Goal: Transaction & Acquisition: Purchase product/service

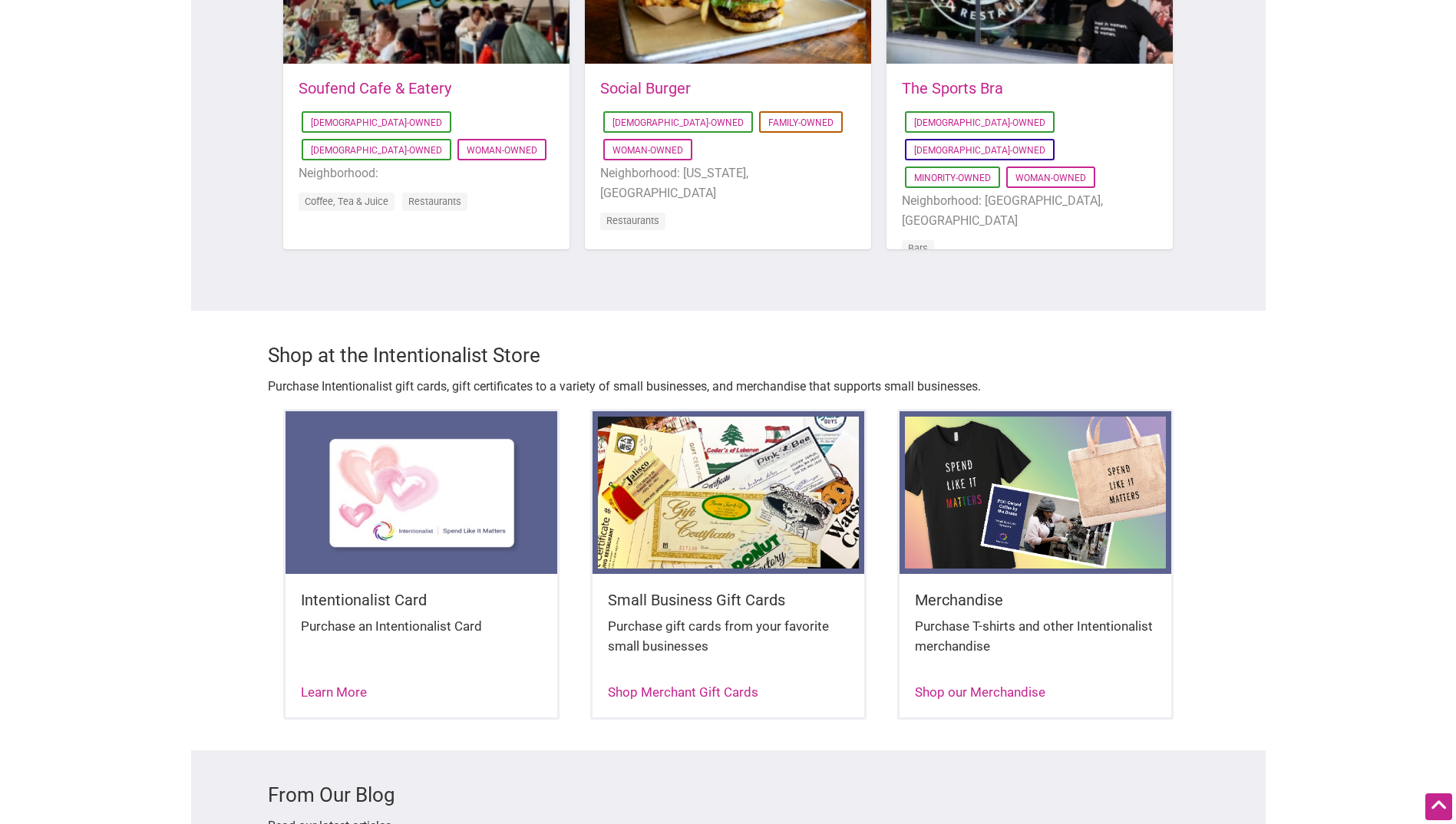
scroll to position [1458, 0]
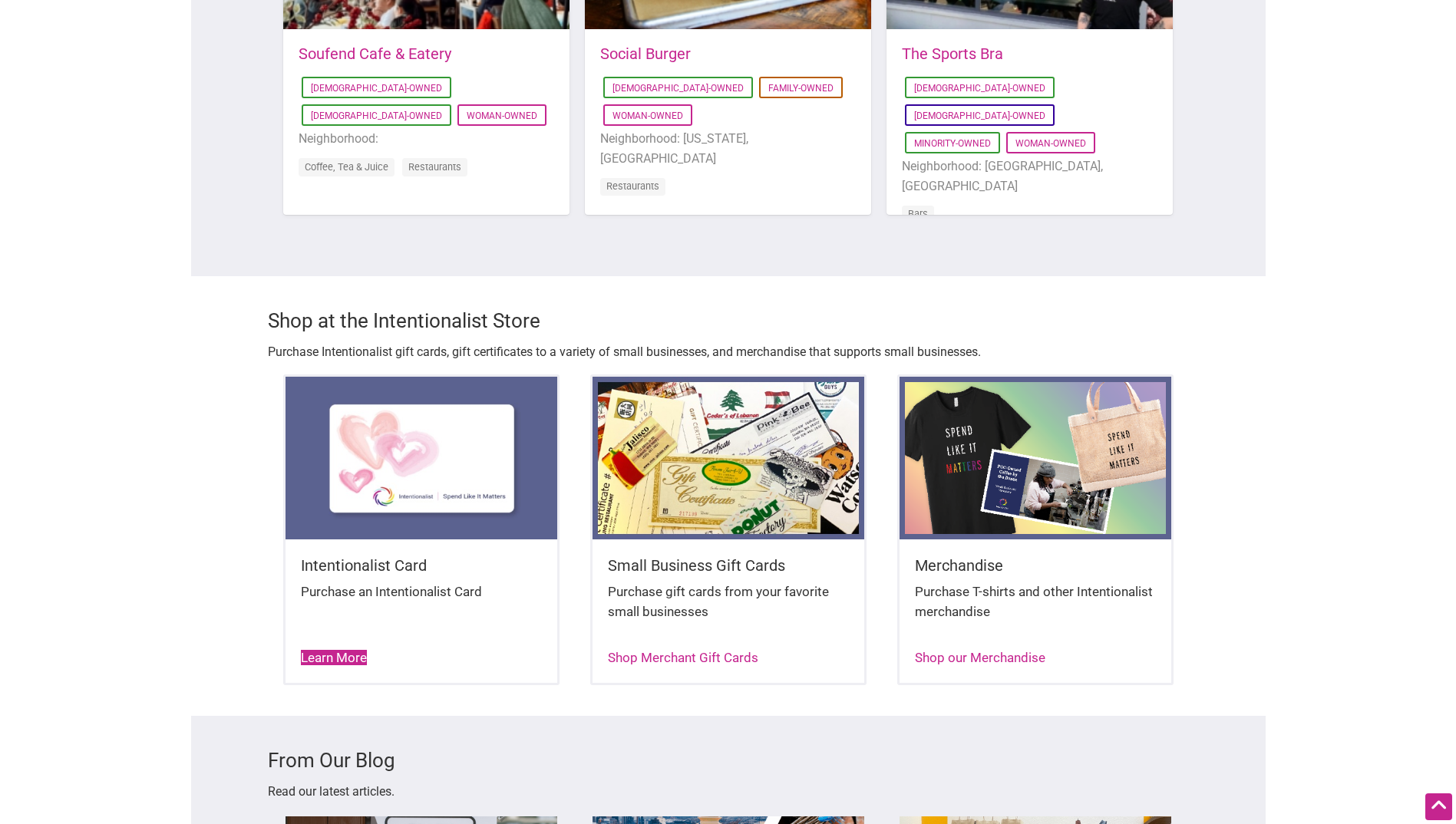
click at [332, 650] on link "Learn More" at bounding box center [334, 657] width 66 height 15
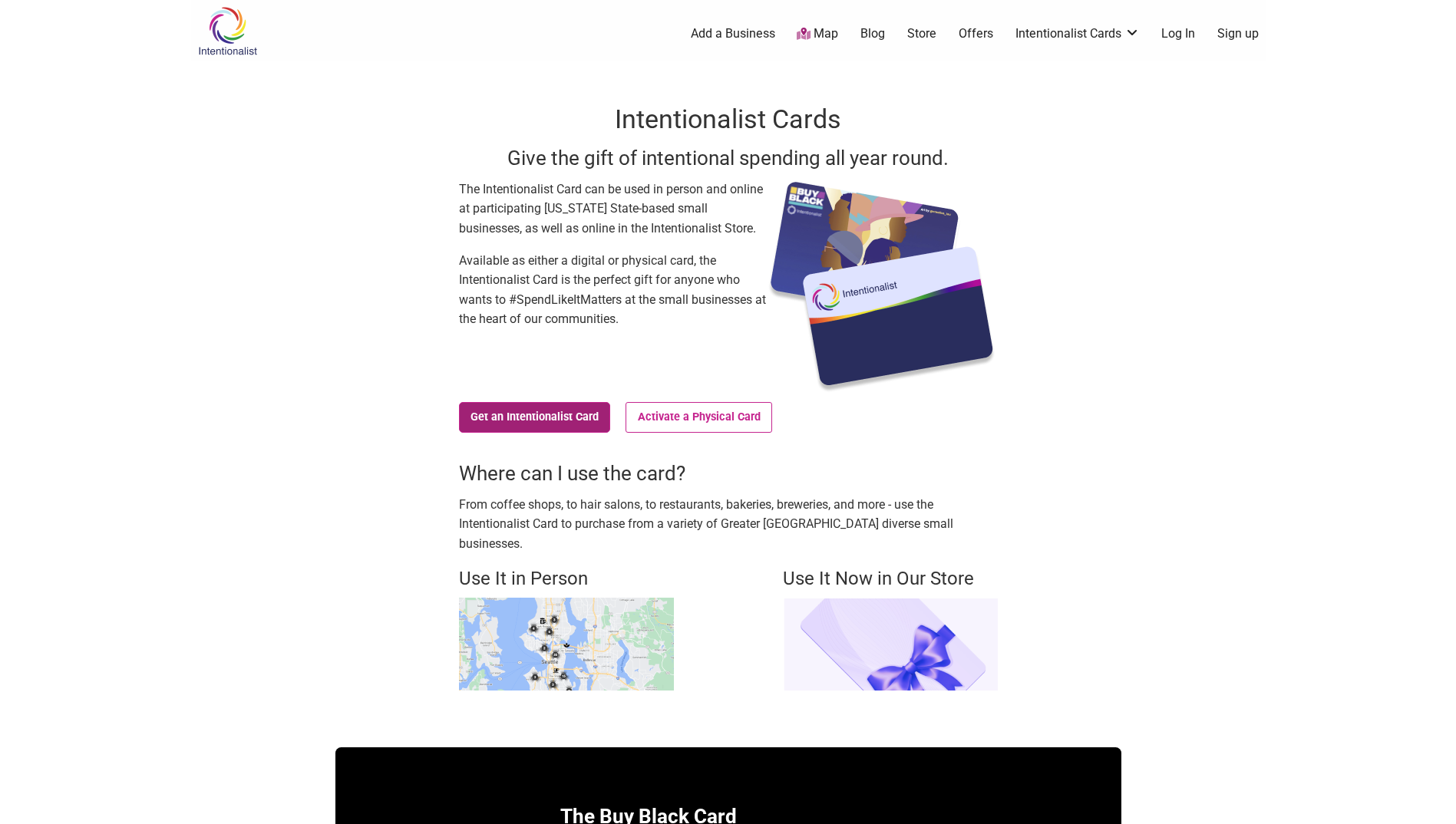
click at [568, 415] on link "Get an Intentionalist Card" at bounding box center [535, 417] width 152 height 31
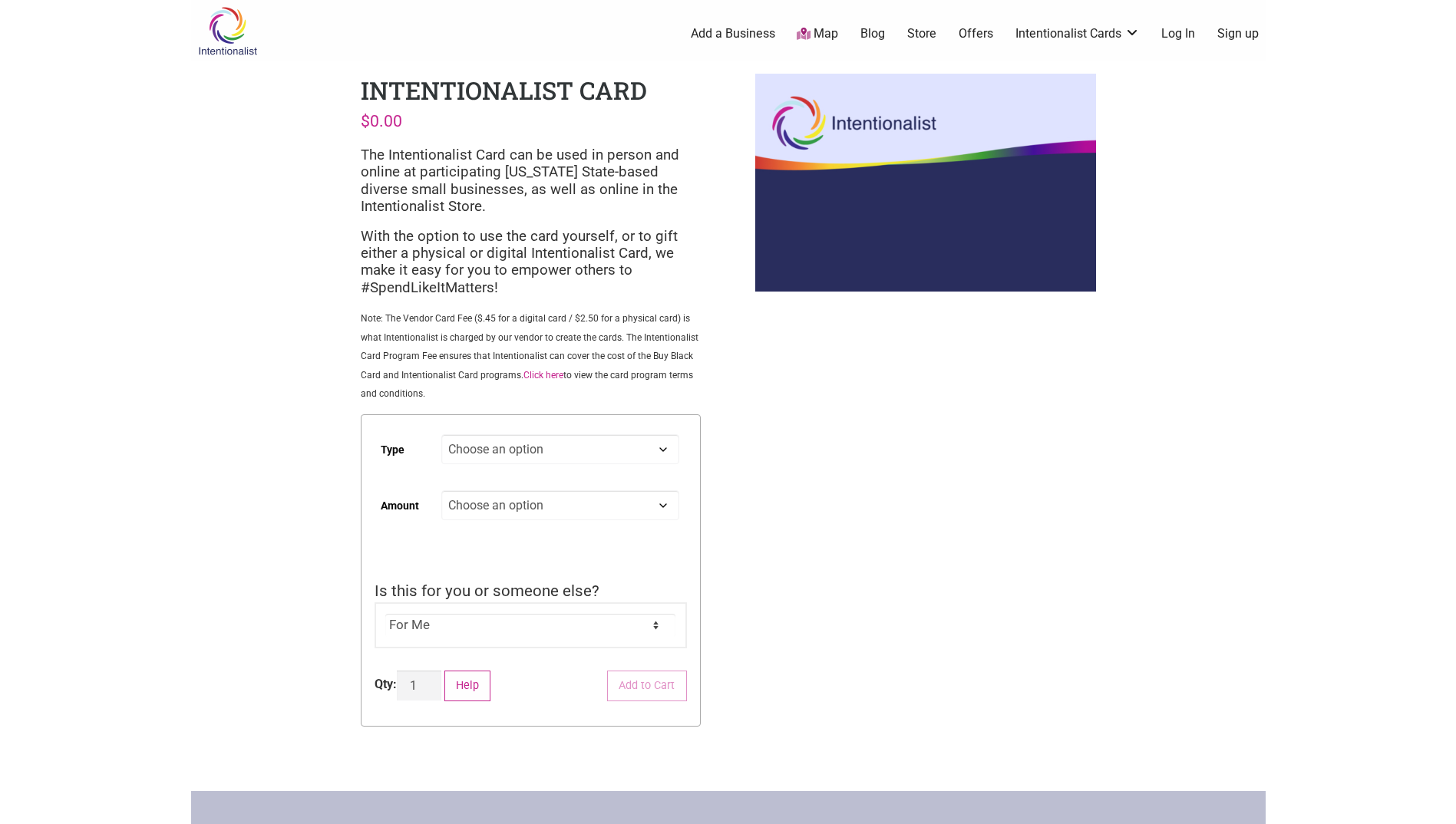
click at [662, 450] on select "Choose an option Digital Physical" at bounding box center [559, 449] width 237 height 30
click at [441, 434] on select "Choose an option Digital Physical" at bounding box center [559, 449] width 237 height 30
select select "Digital"
click at [668, 501] on select "Choose an option Custom 25 50 100 150 200 250 500" at bounding box center [559, 505] width 237 height 30
select select "150"
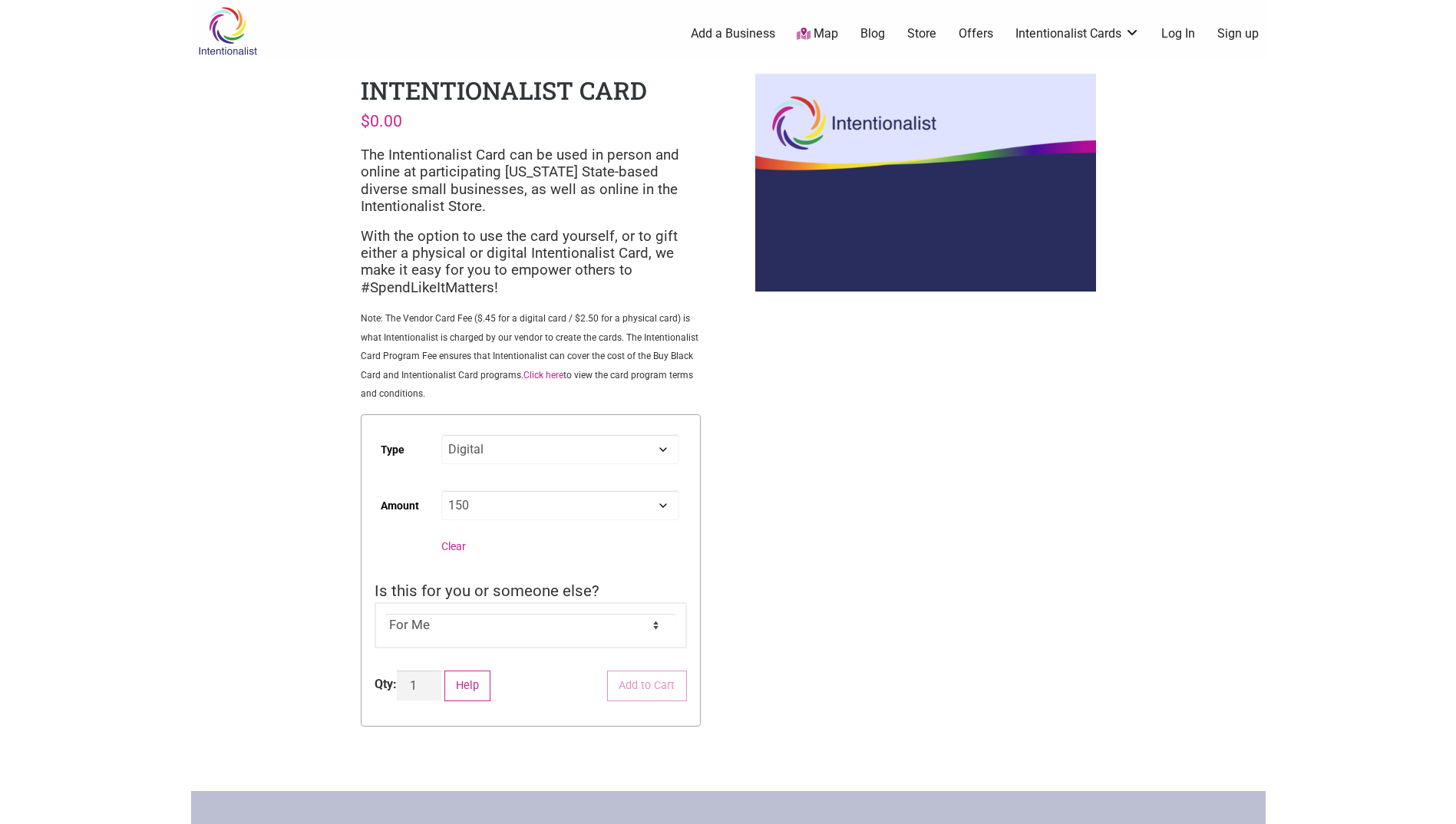
click at [441, 490] on select "Choose an option Custom 25 50 100 150 200 250 500" at bounding box center [559, 505] width 237 height 30
select select "Digital"
select select "150"
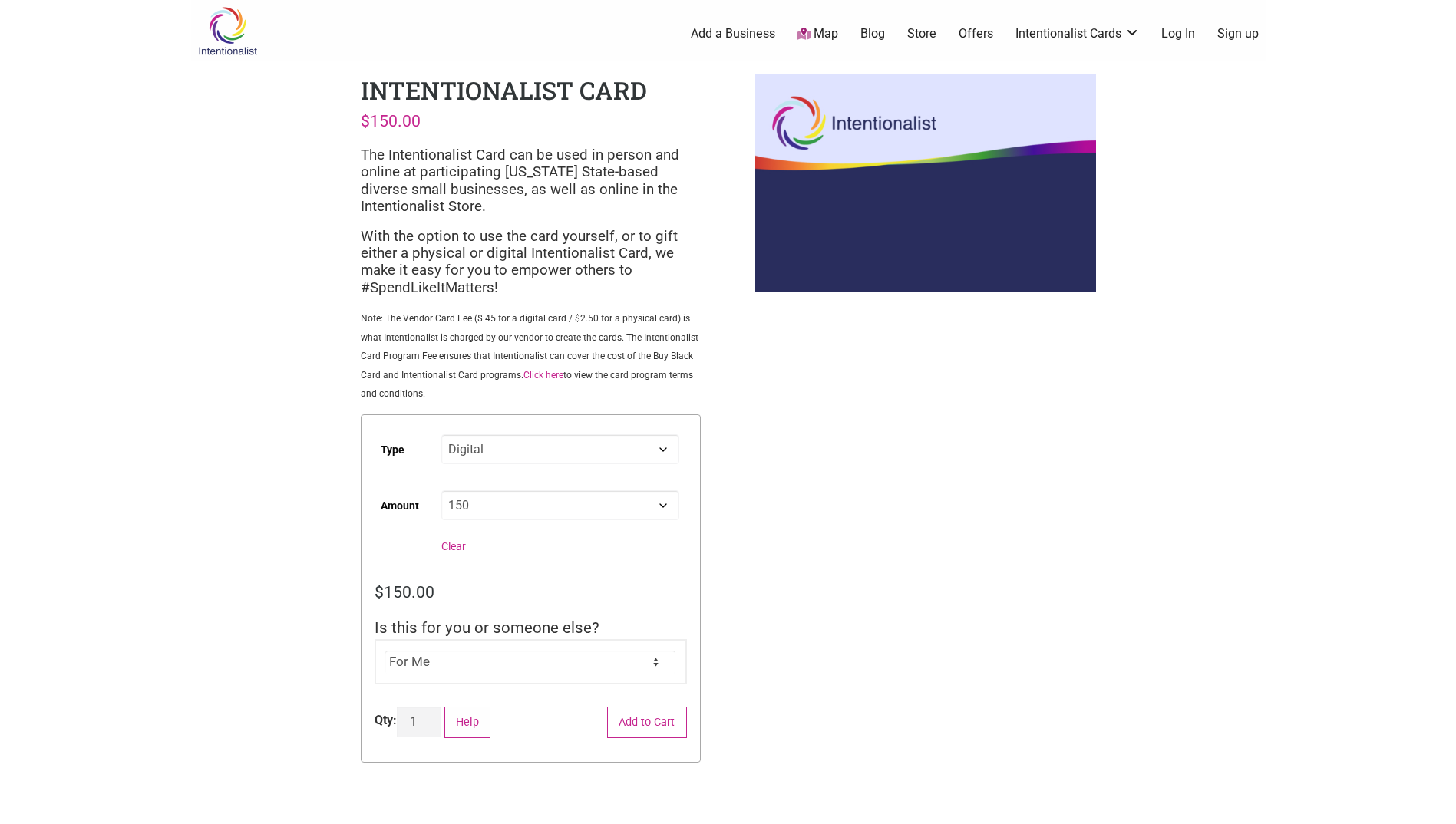
click at [654, 661] on select "For Me For Someone Else" at bounding box center [530, 662] width 290 height 23
select select "For Someone Else"
click at [385, 651] on select "For Me For Someone Else" at bounding box center [530, 662] width 290 height 23
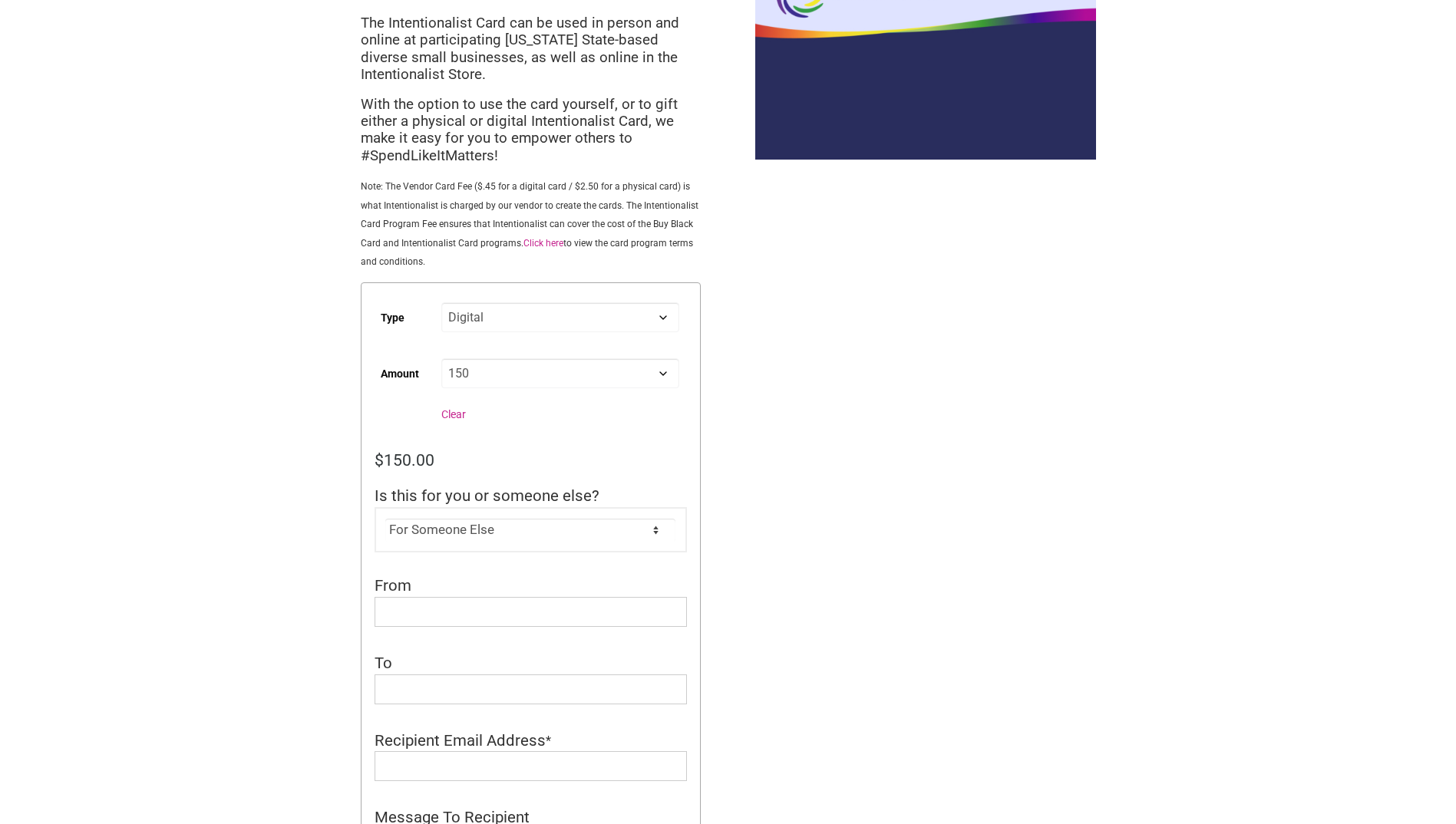
scroll to position [153, 0]
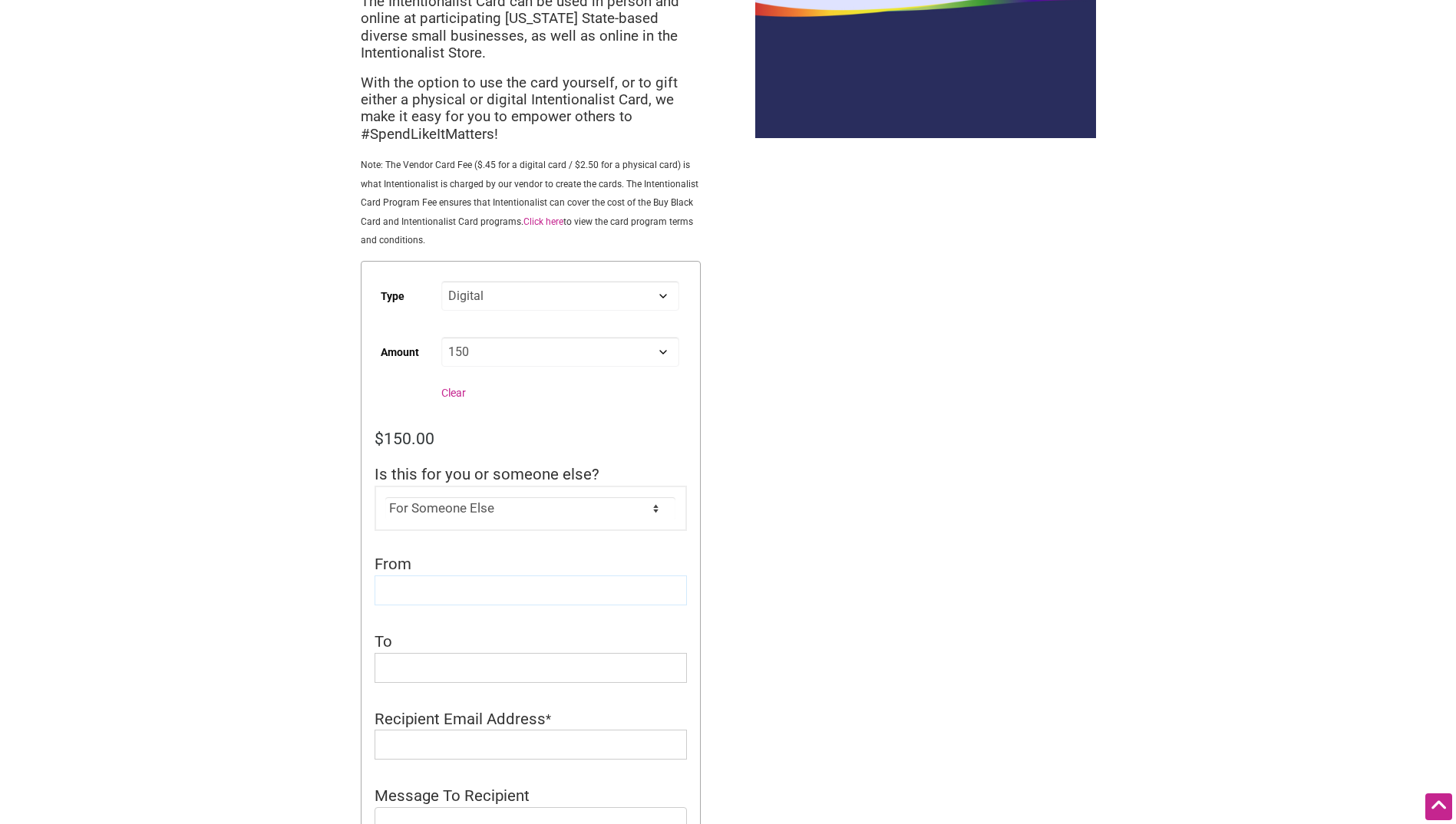
click at [447, 587] on input "From" at bounding box center [531, 591] width 312 height 30
type input "Kathy Tierney"
click at [443, 672] on input "To" at bounding box center [531, 668] width 312 height 30
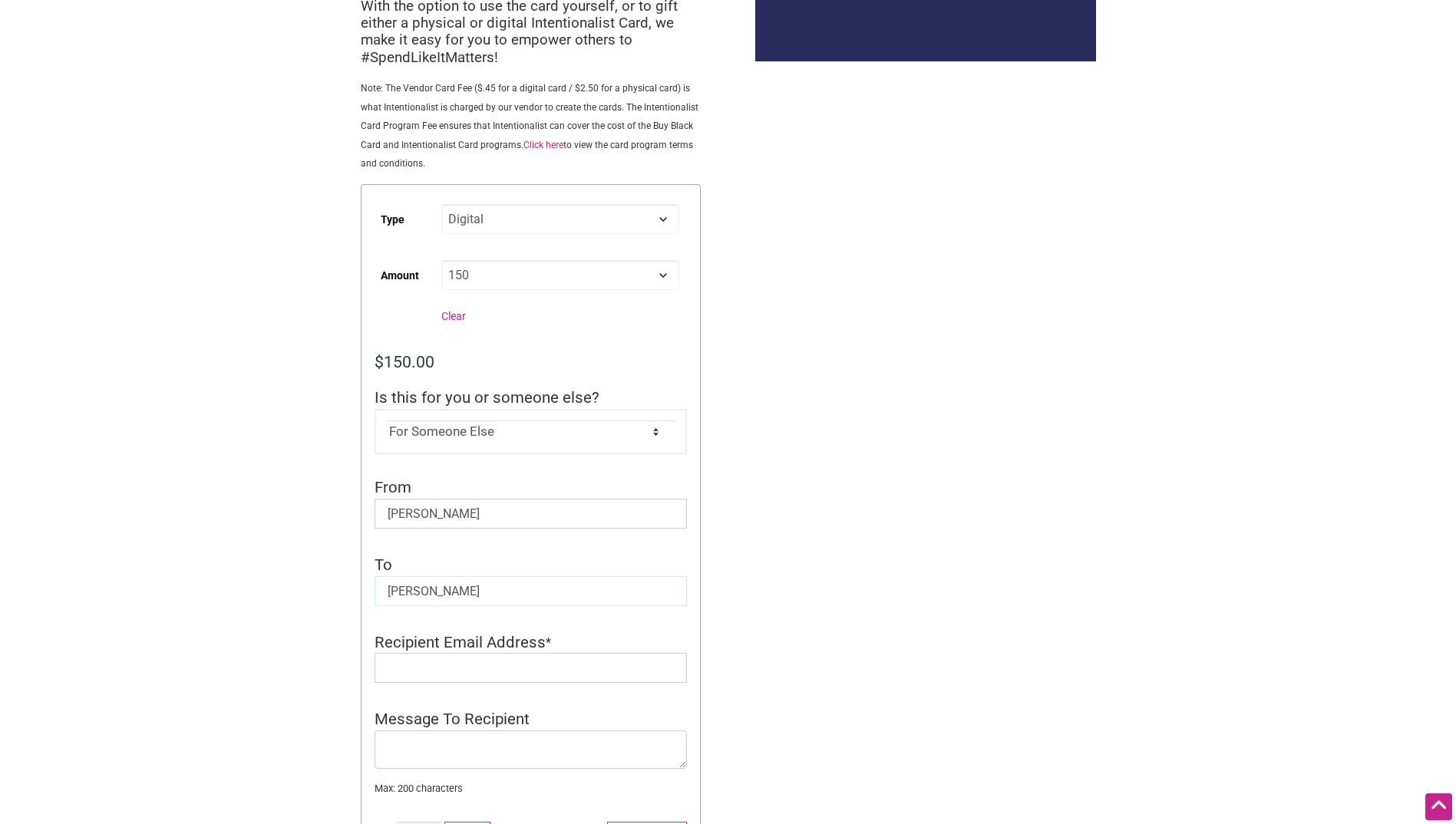
type input "[PERSON_NAME]"
click at [443, 664] on input "Recipient Email Address" at bounding box center [531, 668] width 312 height 30
type input "[EMAIL_ADDRESS][PERSON_NAME][DOMAIN_NAME]"
click at [424, 754] on textarea "Message To Recipient" at bounding box center [531, 750] width 312 height 38
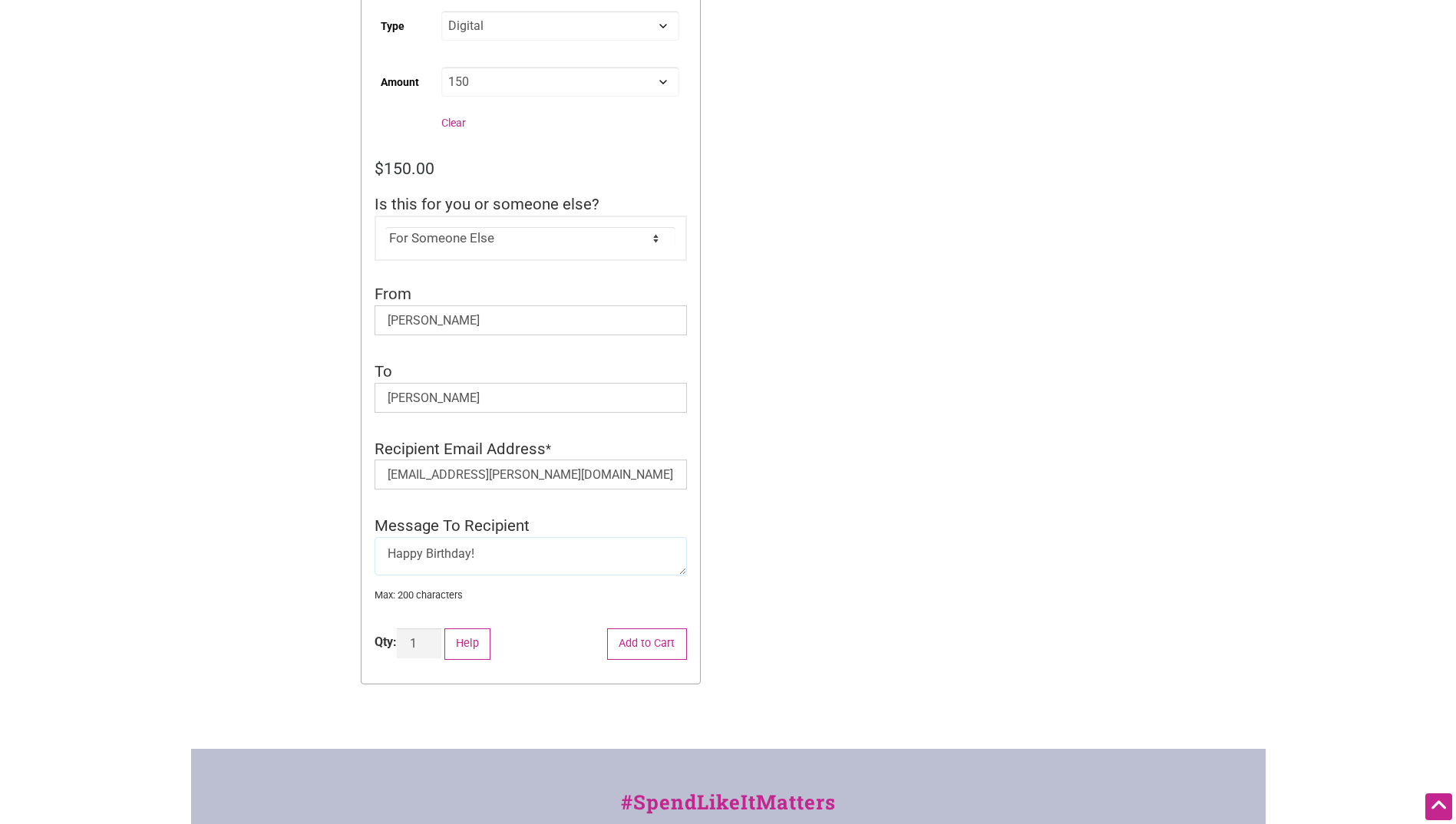
scroll to position [460, 0]
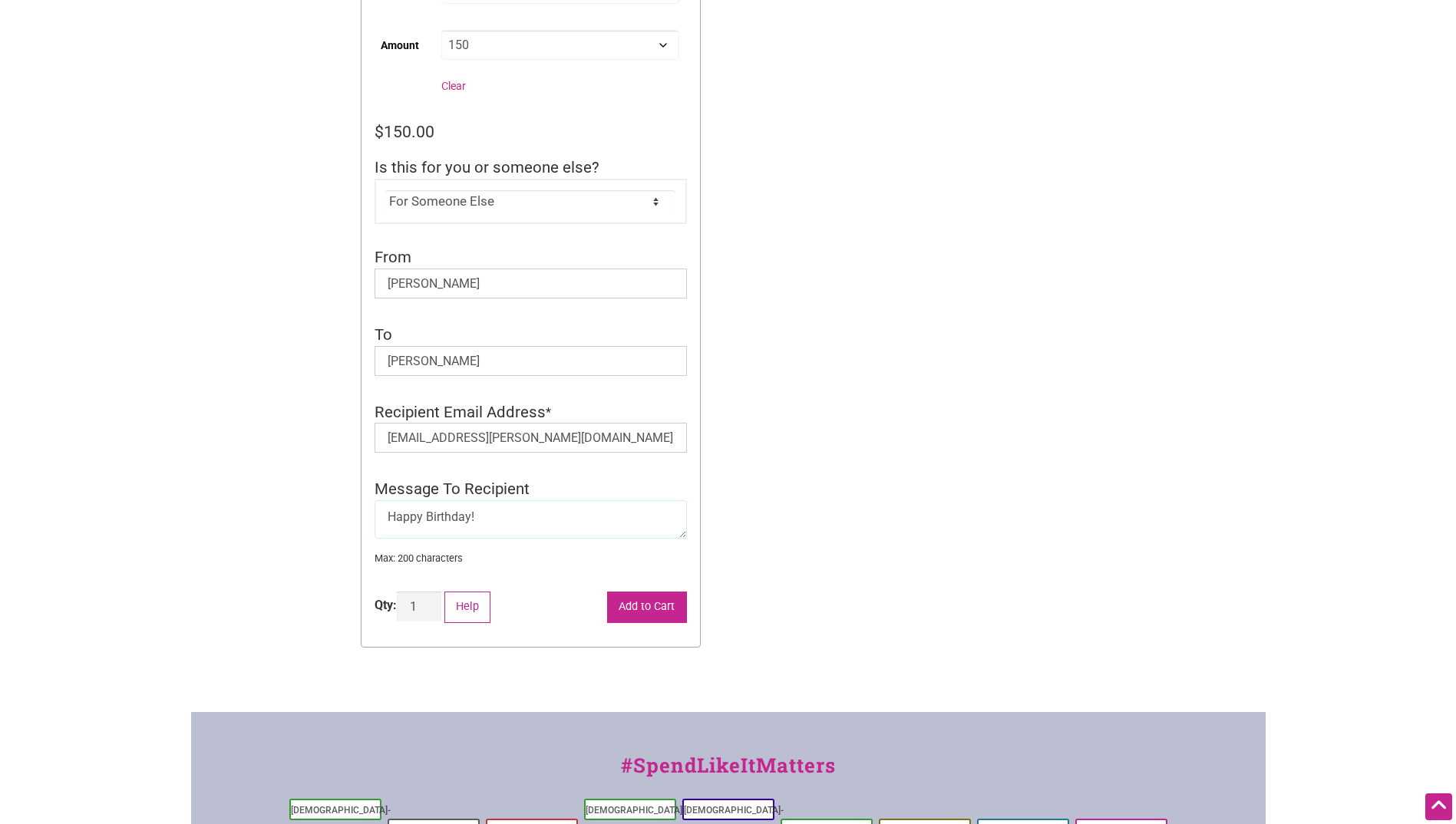
type textarea "Happy Birthday!"
click at [641, 601] on button "Add to Cart" at bounding box center [647, 607] width 80 height 31
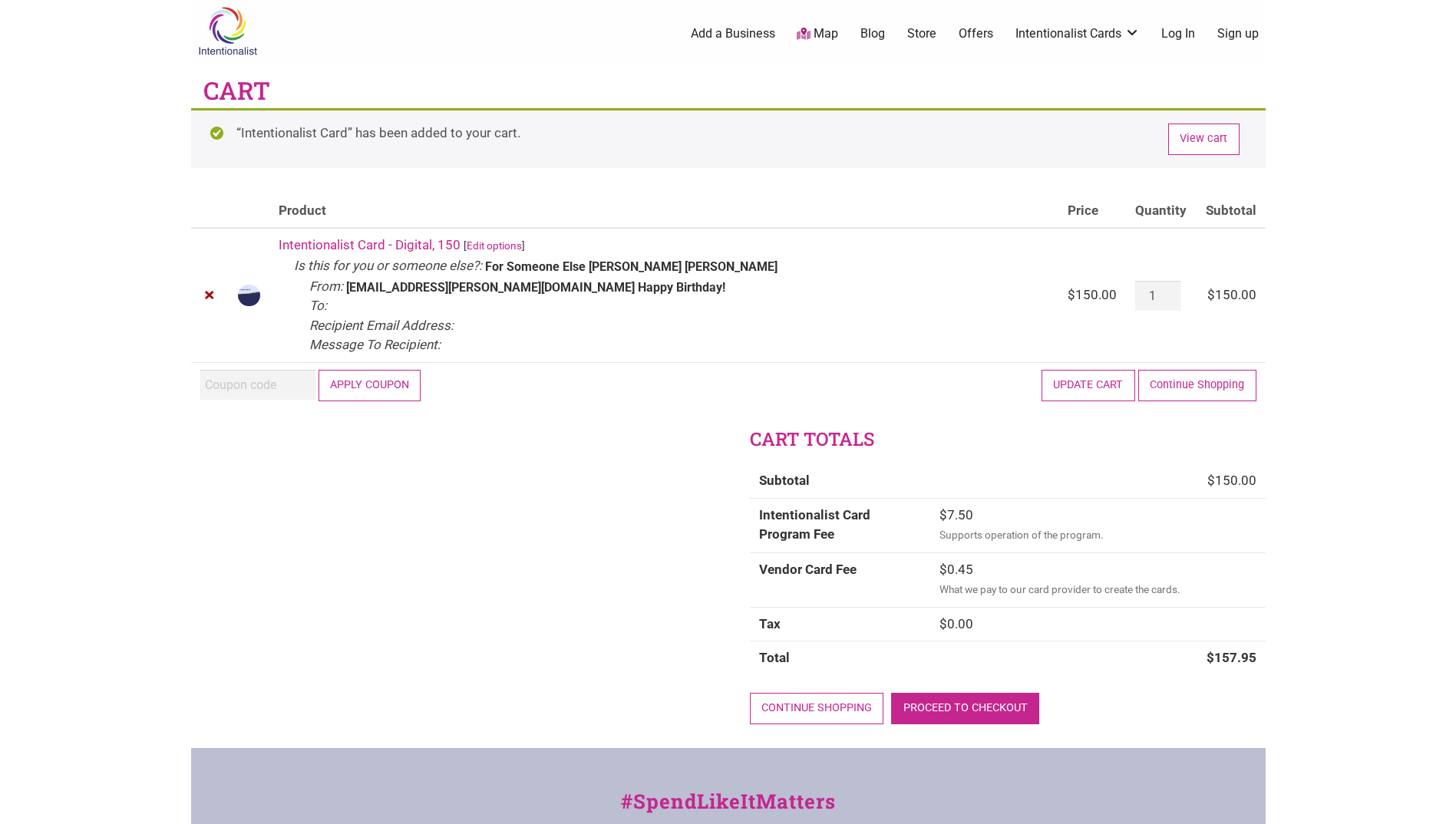
click at [999, 707] on link "Proceed to checkout" at bounding box center [965, 708] width 148 height 31
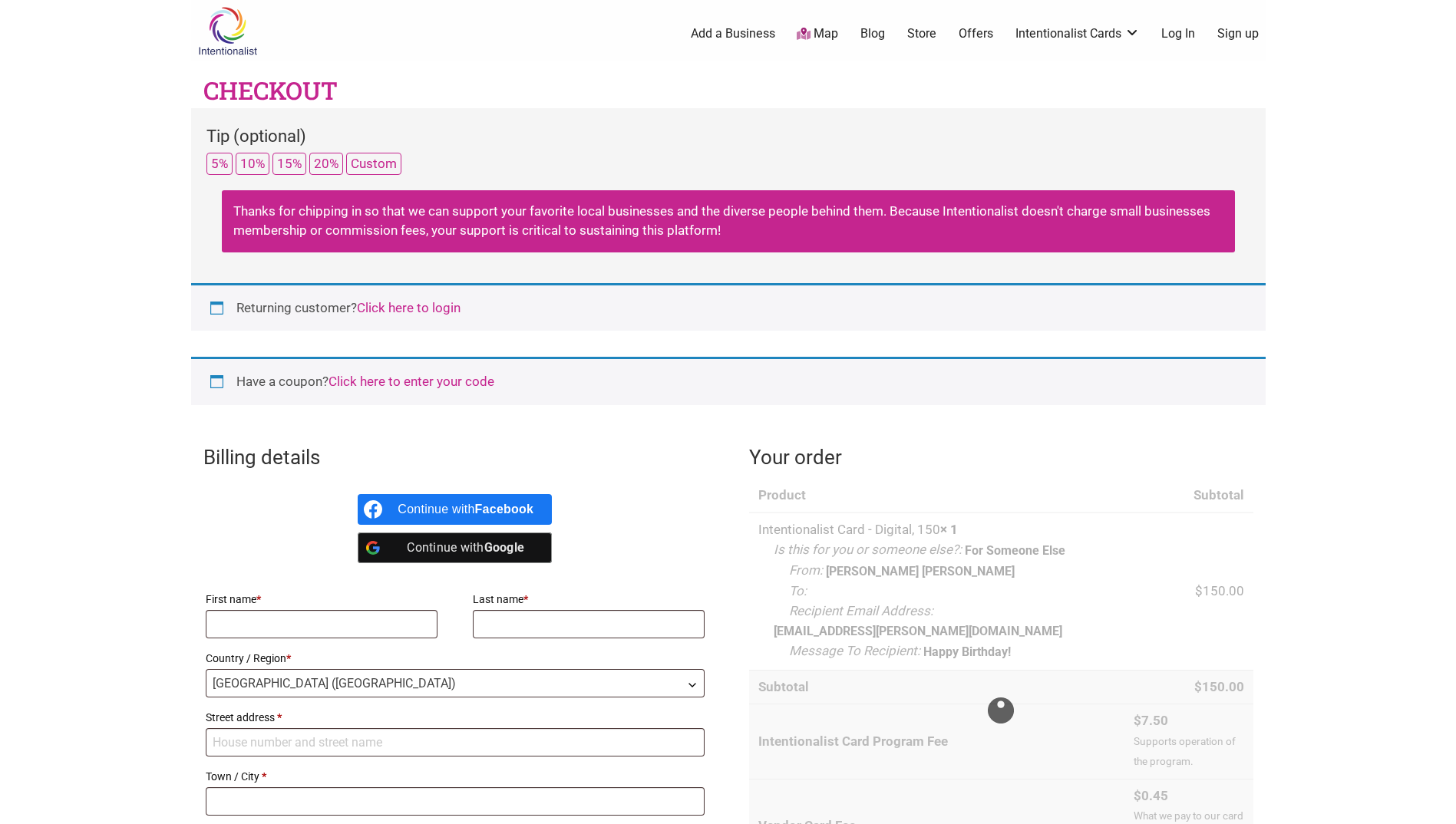
select select "WA"
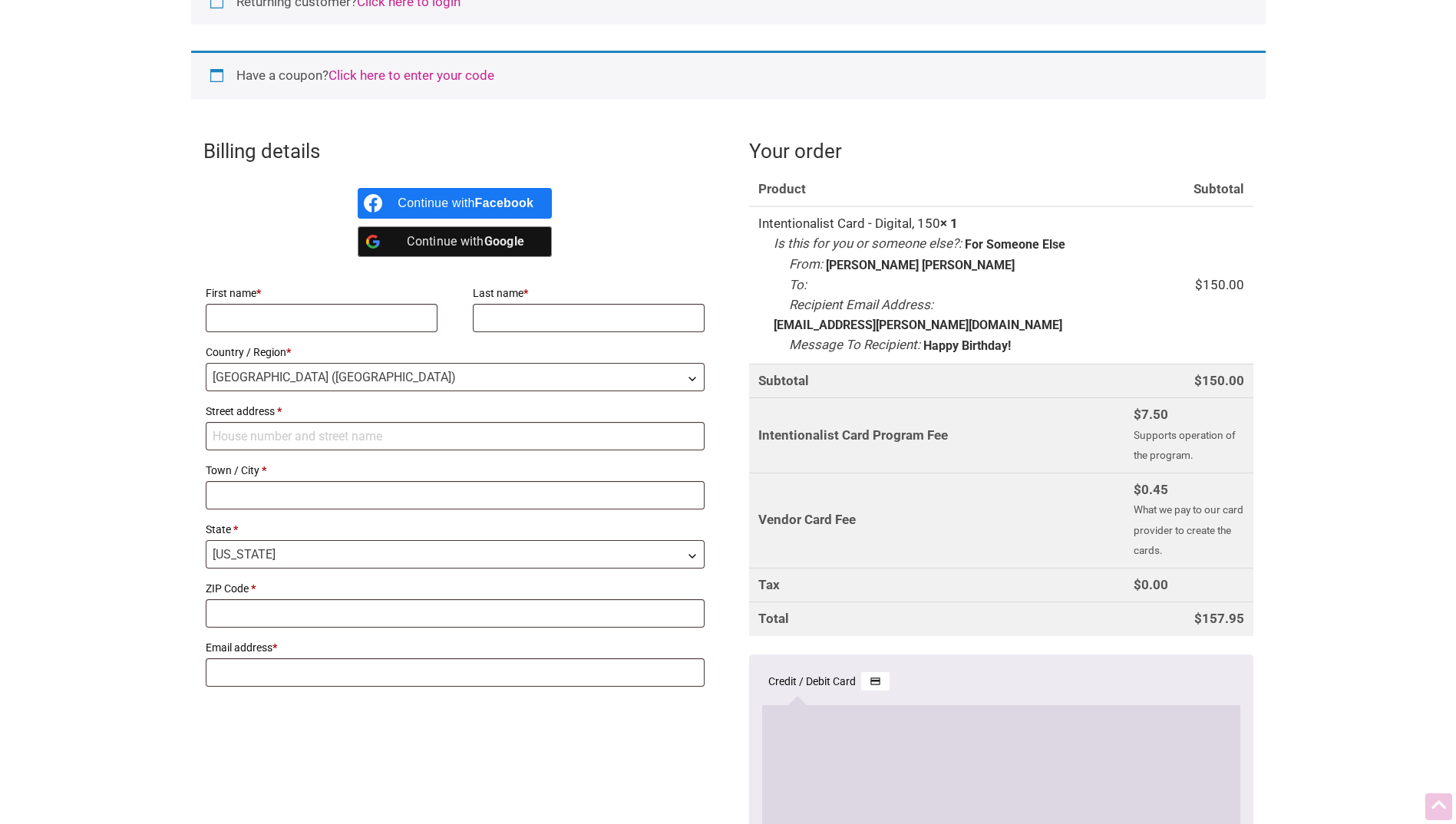
scroll to position [307, 0]
click at [330, 317] on input "First name *" at bounding box center [322, 317] width 233 height 28
type input "[PERSON_NAME]"
type input "[STREET_ADDRESS]"
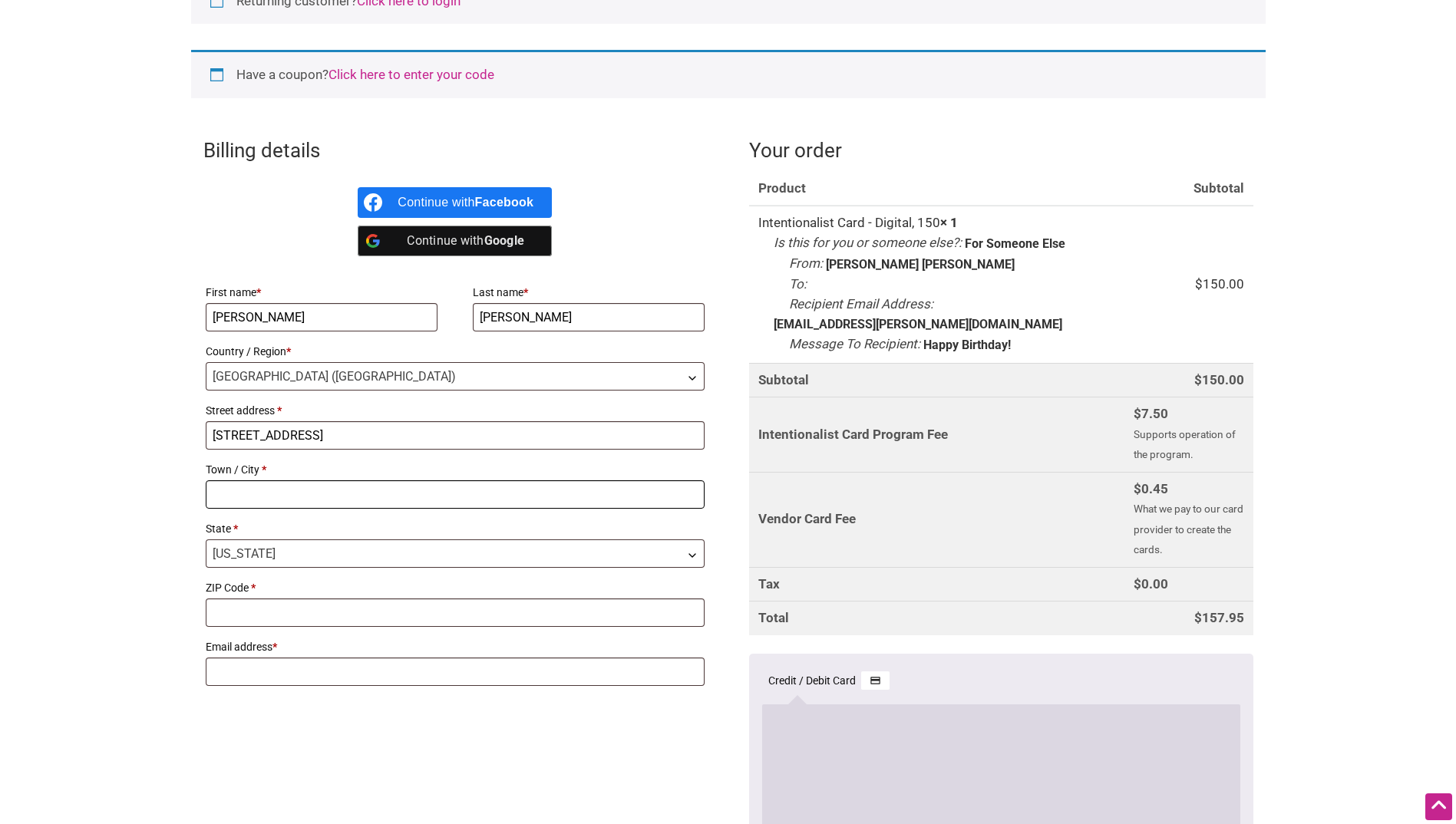
type input "Yakima"
type input "98902"
type input "[EMAIL_ADDRESS][DOMAIN_NAME]"
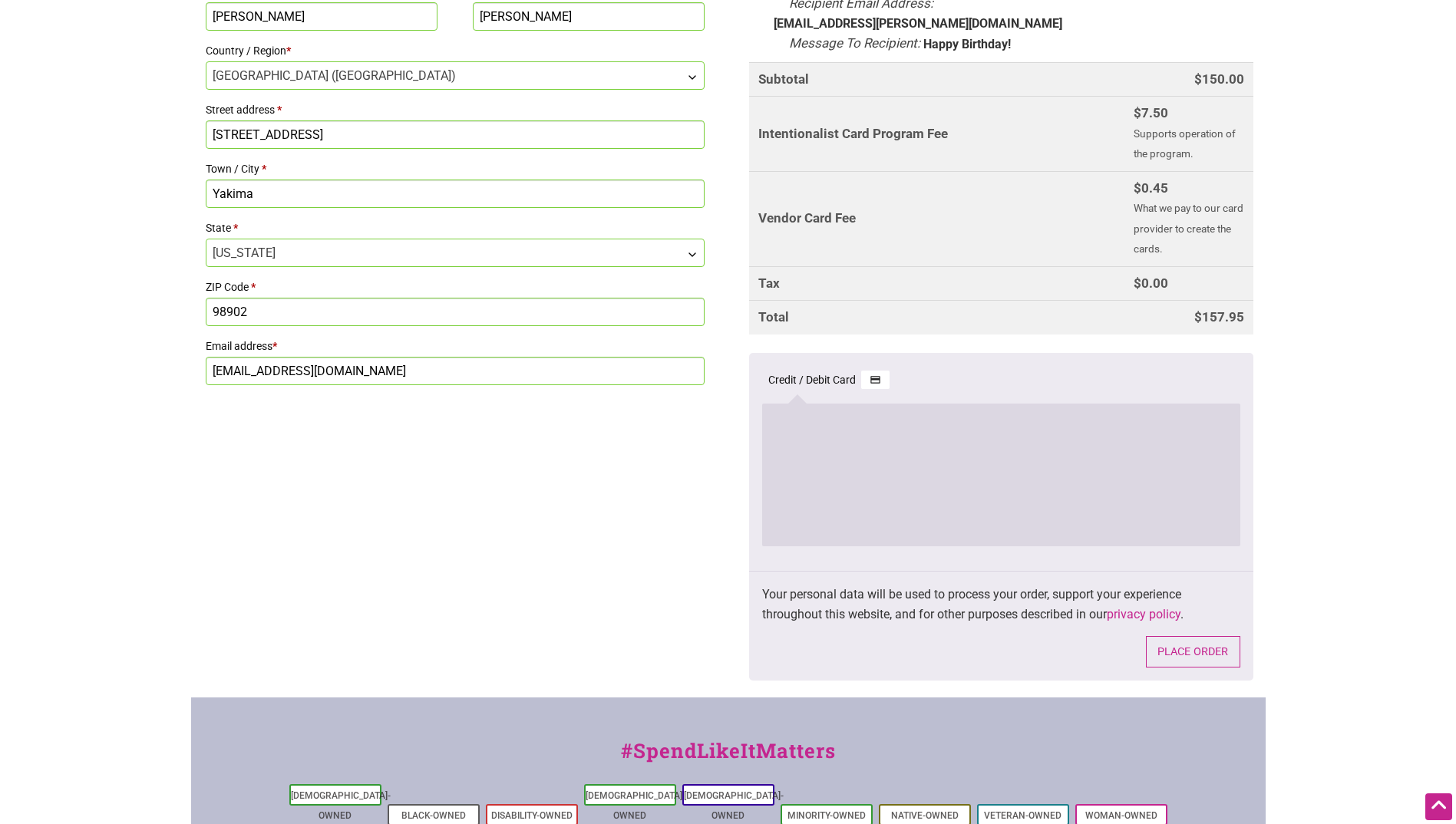
scroll to position [614, 0]
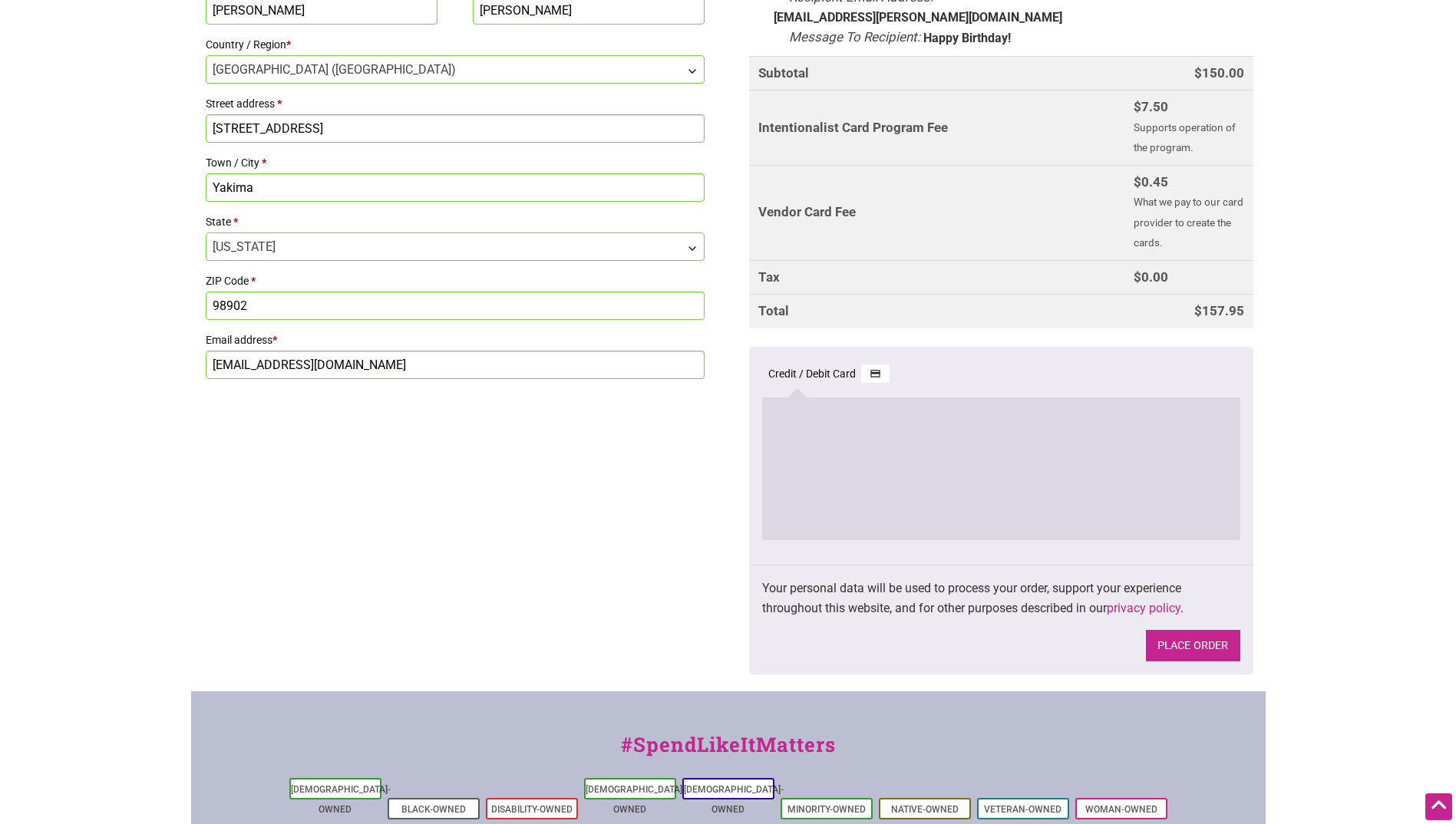
click at [1206, 630] on button "Place order" at bounding box center [1193, 645] width 94 height 31
